Goal: Check status: Check status

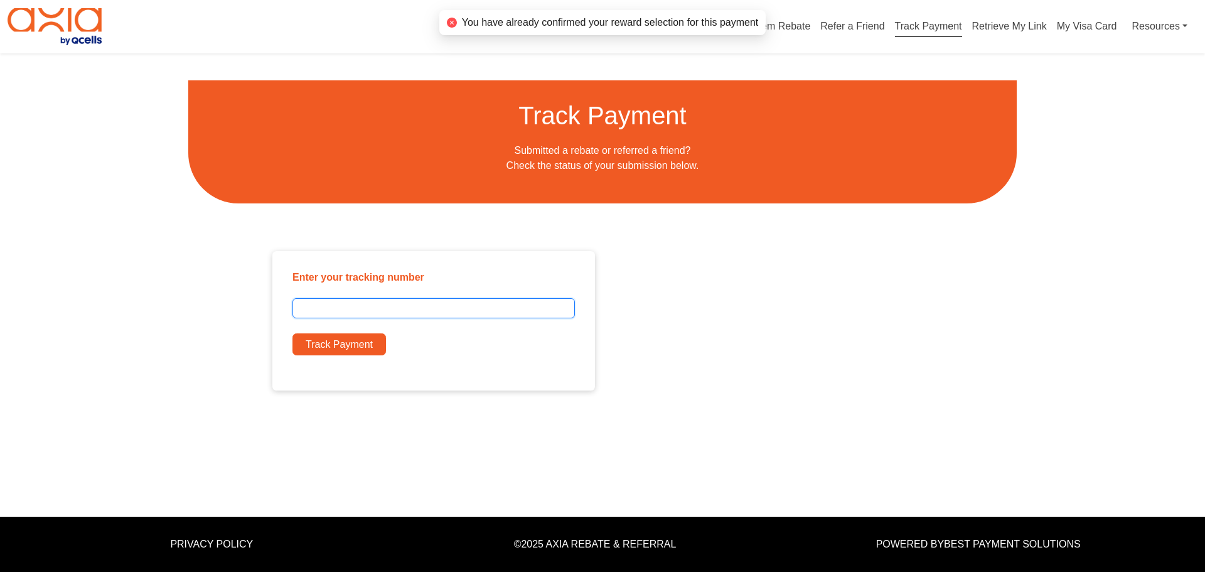
click at [411, 311] on input "text" at bounding box center [433, 308] width 282 height 20
type input "**********"
click at [350, 344] on button "Track Payment" at bounding box center [339, 344] width 94 height 23
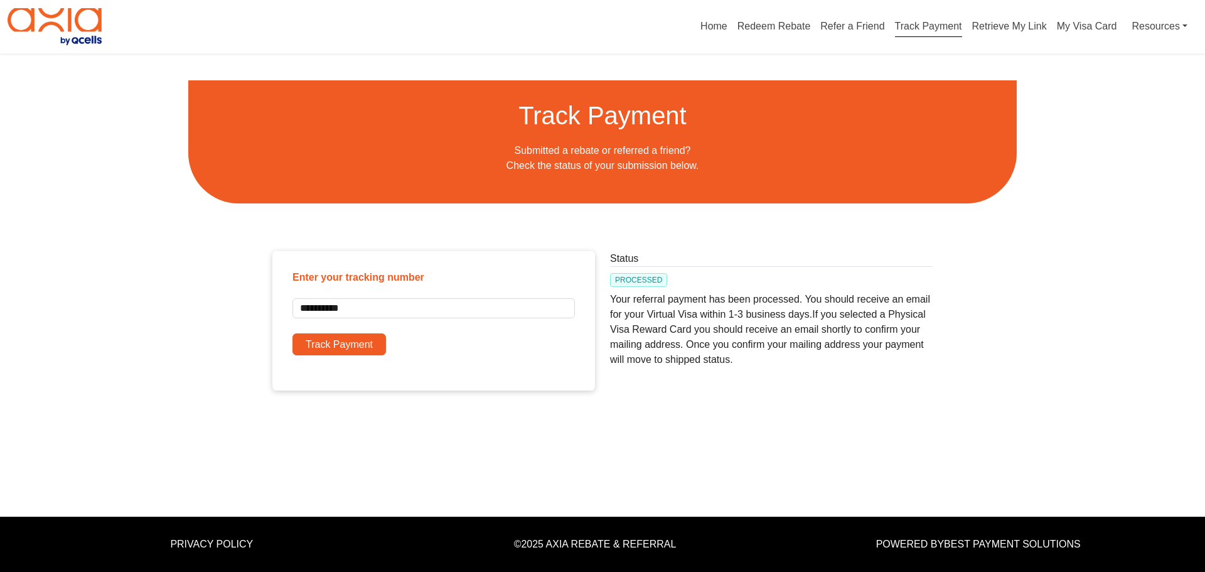
click at [612, 316] on p "Your referral payment has been processed. You should receive an email for your …" at bounding box center [771, 327] width 323 height 80
drag, startPoint x: 649, startPoint y: 314, endPoint x: 700, endPoint y: 310, distance: 51.0
click at [702, 310] on p "Your referral payment has been processed. You should receive an email for your …" at bounding box center [771, 327] width 323 height 80
copy p "Virtual Visa"
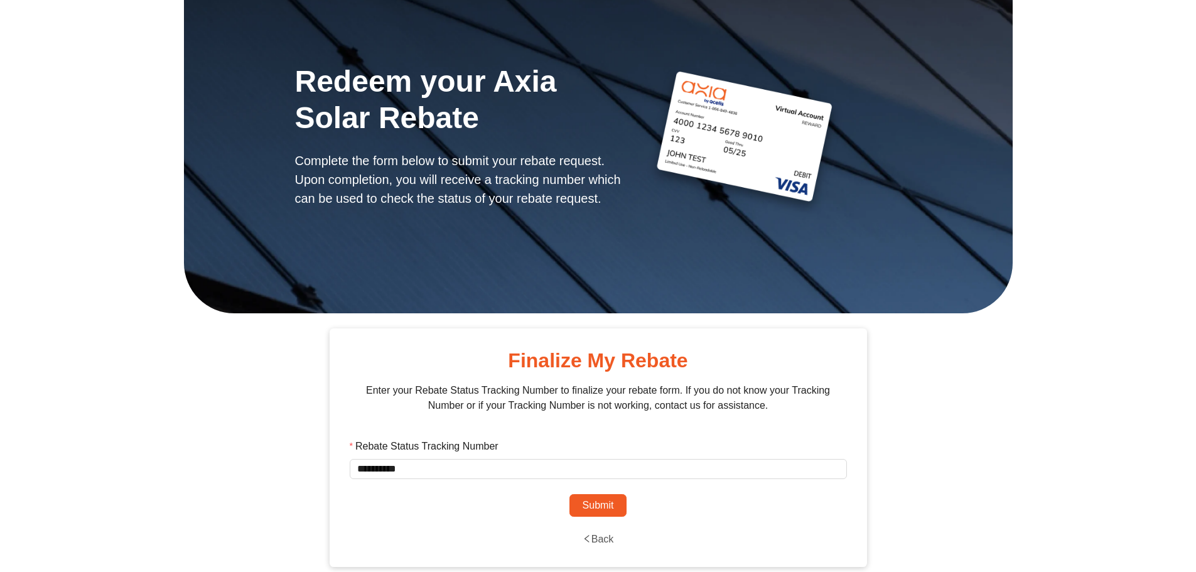
scroll to position [148, 0]
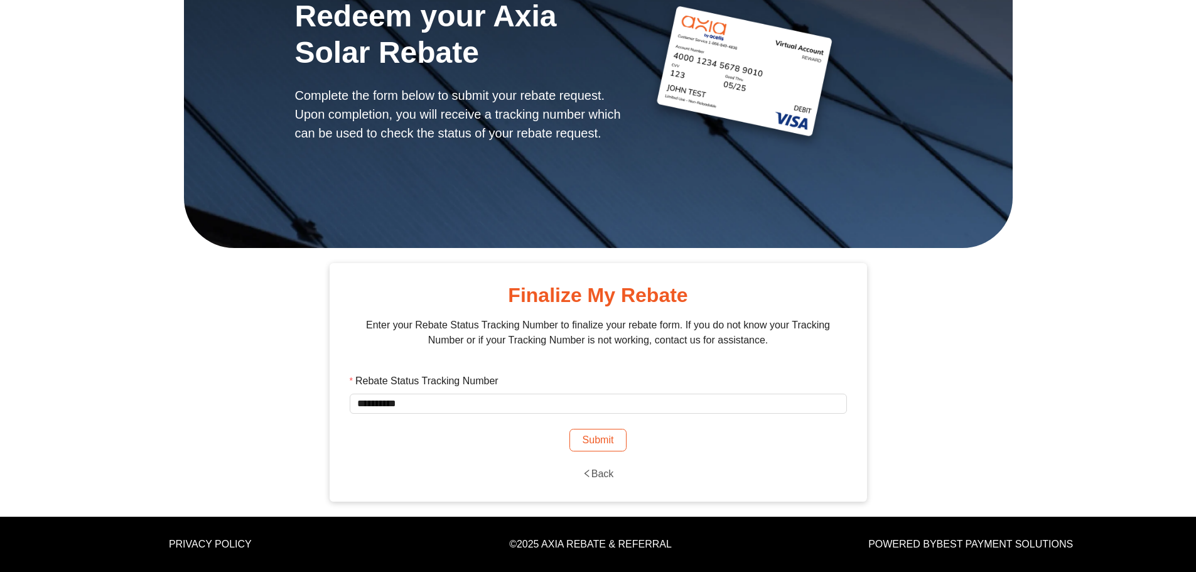
click at [609, 439] on button "Submit" at bounding box center [598, 440] width 58 height 23
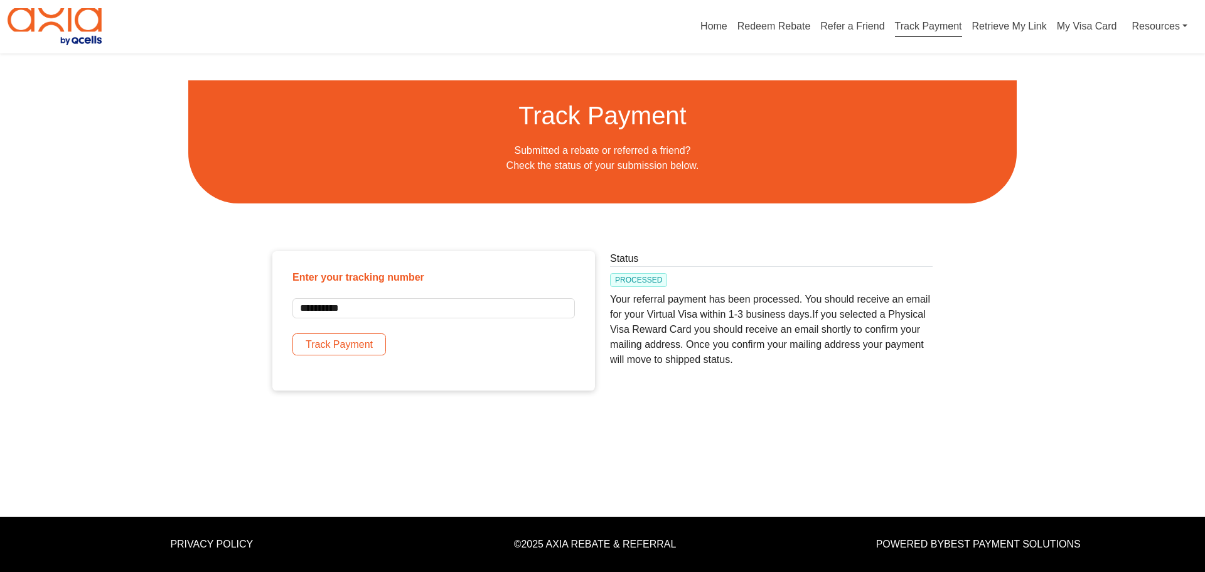
click at [341, 346] on button "Track Payment" at bounding box center [339, 344] width 94 height 23
click at [641, 277] on span "PROCESSED" at bounding box center [638, 280] width 57 height 14
